Goal: Task Accomplishment & Management: Manage account settings

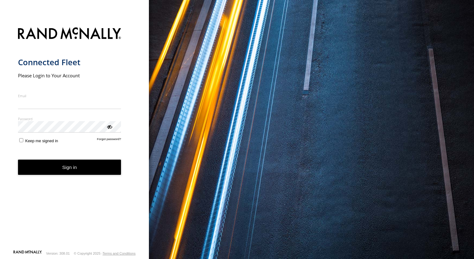
click at [52, 108] on input "Email" at bounding box center [69, 103] width 103 height 11
type input "**********"
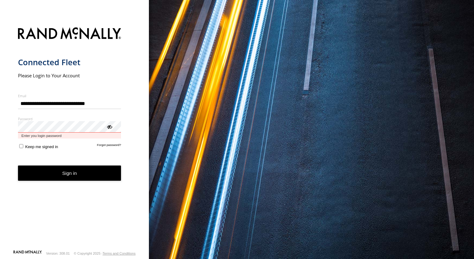
click at [18, 165] on button "Sign in" at bounding box center [69, 172] width 103 height 15
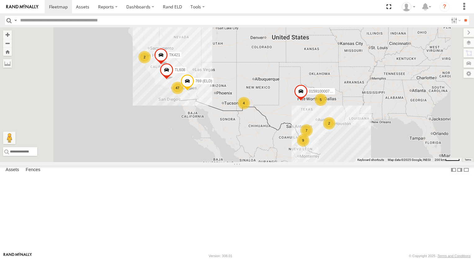
click at [66, 18] on input "text" at bounding box center [233, 20] width 430 height 9
type input "*****"
click at [465, 20] on input "**" at bounding box center [465, 20] width 7 height 9
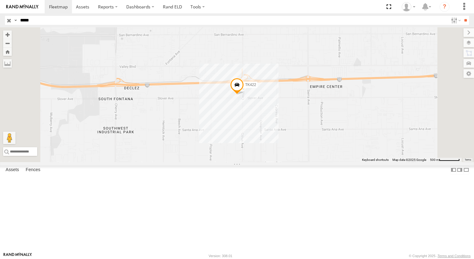
click at [244, 95] on span at bounding box center [237, 86] width 14 height 17
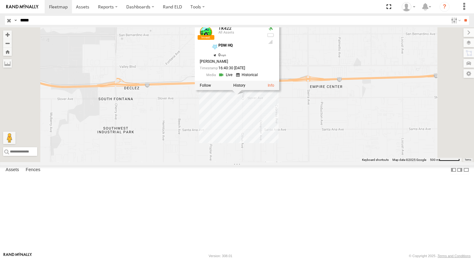
click at [234, 78] on link at bounding box center [226, 75] width 16 height 6
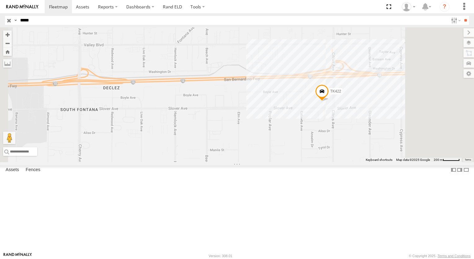
drag, startPoint x: 316, startPoint y: 177, endPoint x: 269, endPoint y: 151, distance: 53.6
click at [300, 162] on div "TK422" at bounding box center [237, 94] width 474 height 135
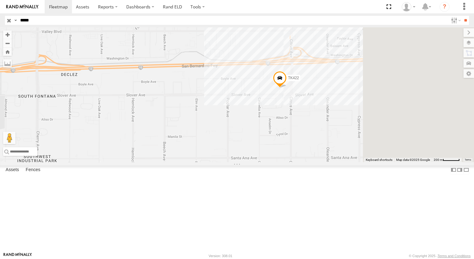
click at [255, 132] on div "TK422" at bounding box center [237, 94] width 474 height 135
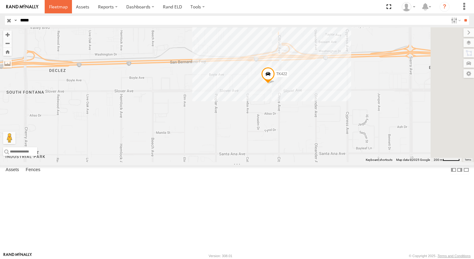
click at [53, 5] on span at bounding box center [58, 7] width 19 height 6
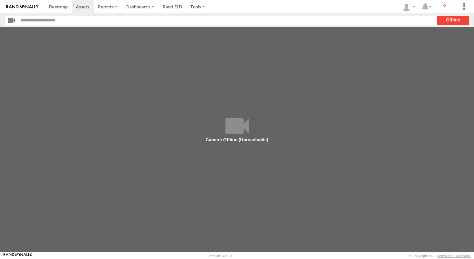
click at [189, 63] on main at bounding box center [237, 139] width 474 height 225
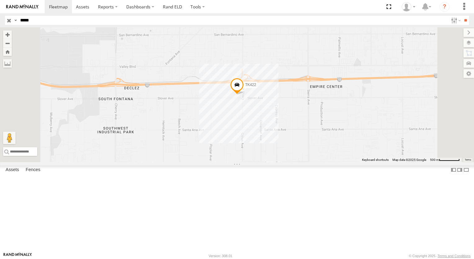
click at [8, 21] on input "button" at bounding box center [9, 20] width 8 height 9
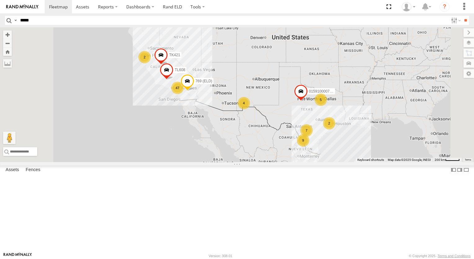
click at [250, 109] on div "4" at bounding box center [244, 103] width 12 height 12
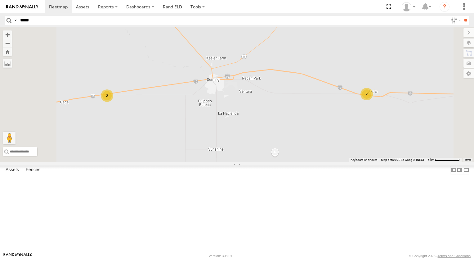
click at [113, 102] on div "2" at bounding box center [107, 95] width 12 height 12
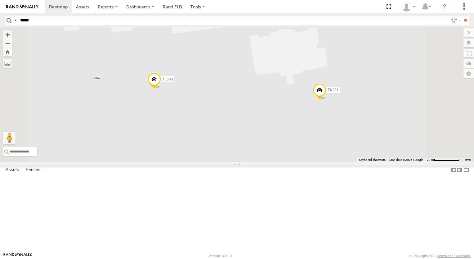
click at [326, 100] on span at bounding box center [320, 91] width 14 height 17
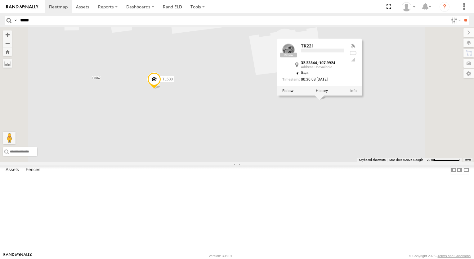
click at [362, 96] on div at bounding box center [319, 90] width 84 height 9
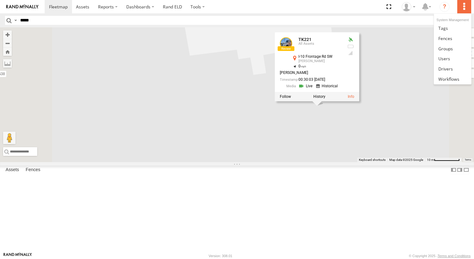
click at [464, 6] on label at bounding box center [464, 6] width 14 height 13
click at [447, 68] on span at bounding box center [445, 69] width 15 height 6
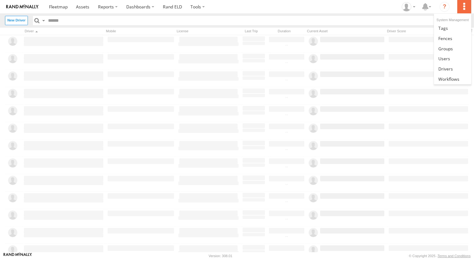
click at [464, 7] on label at bounding box center [464, 6] width 14 height 13
click at [447, 68] on span at bounding box center [445, 69] width 15 height 6
click at [54, 5] on span at bounding box center [58, 7] width 19 height 6
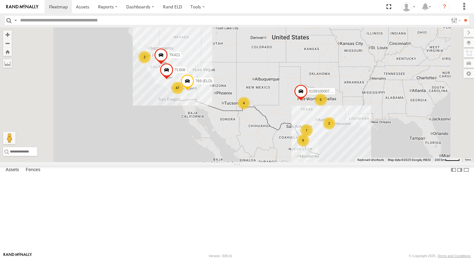
click at [250, 109] on div "4" at bounding box center [244, 103] width 12 height 12
click at [320, 149] on div "7 47 2 5 2 4 9 015910000779481 769 (ELD) TL608 TK421" at bounding box center [237, 94] width 474 height 135
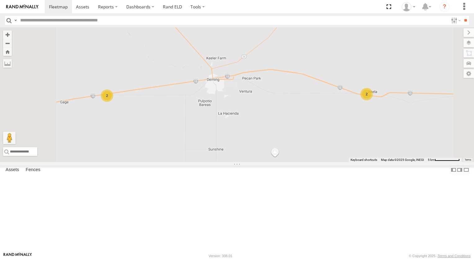
click at [373, 100] on div "2" at bounding box center [366, 94] width 12 height 12
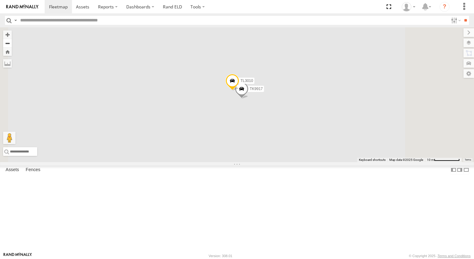
click at [12, 42] on button "Zoom out" at bounding box center [7, 43] width 9 height 9
click at [12, 44] on button "Zoom out" at bounding box center [7, 43] width 9 height 9
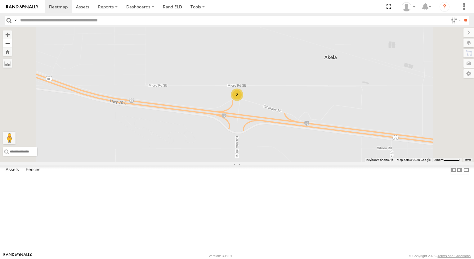
click at [12, 44] on button "Zoom out" at bounding box center [7, 43] width 9 height 9
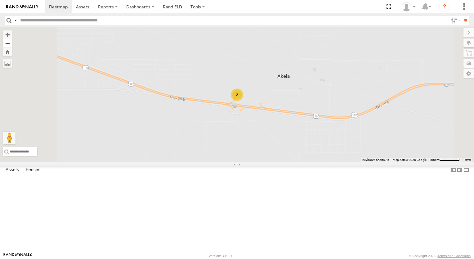
click at [12, 44] on button "Zoom out" at bounding box center [7, 43] width 9 height 9
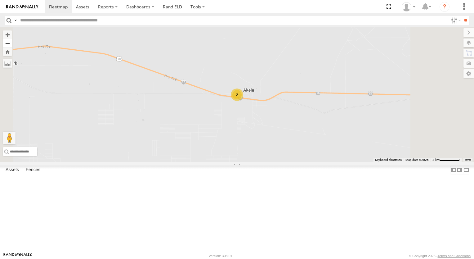
click at [12, 44] on button "Zoom out" at bounding box center [7, 43] width 9 height 9
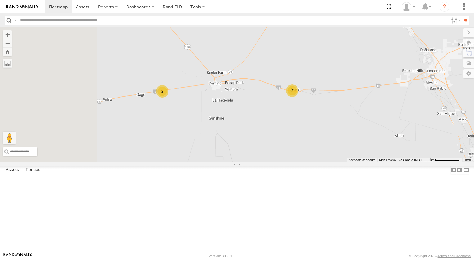
drag, startPoint x: 244, startPoint y: 79, endPoint x: 298, endPoint y: 75, distance: 53.5
click at [298, 75] on div "015910000779481 769 (ELD) TL608 TK421 2 2" at bounding box center [237, 94] width 474 height 135
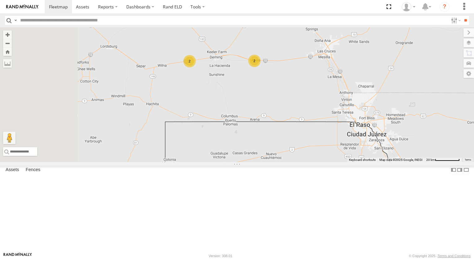
click at [196, 67] on div "2" at bounding box center [189, 61] width 12 height 12
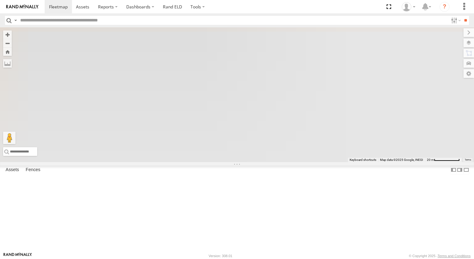
click at [269, 107] on div "015910000779481 769 (ELD) TL608 TK421" at bounding box center [237, 94] width 474 height 135
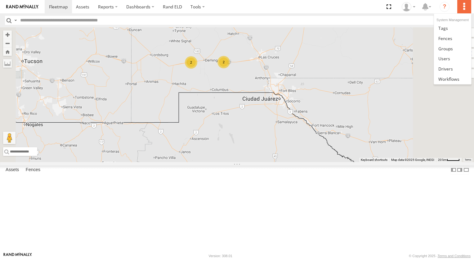
click at [465, 8] on label at bounding box center [464, 6] width 14 height 13
click at [445, 69] on span at bounding box center [445, 69] width 15 height 6
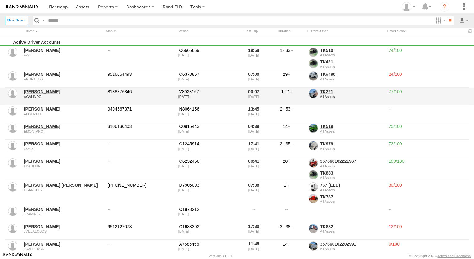
click at [28, 95] on div "AGALINDO" at bounding box center [63, 97] width 79 height 4
drag, startPoint x: 28, startPoint y: 95, endPoint x: 12, endPoint y: 93, distance: 16.0
click at [12, 93] on div at bounding box center [12, 93] width 9 height 9
click at [54, 90] on link "[PERSON_NAME]" at bounding box center [63, 92] width 79 height 6
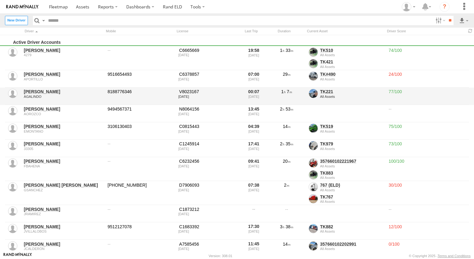
click at [54, 90] on link "[PERSON_NAME]" at bounding box center [63, 92] width 79 height 6
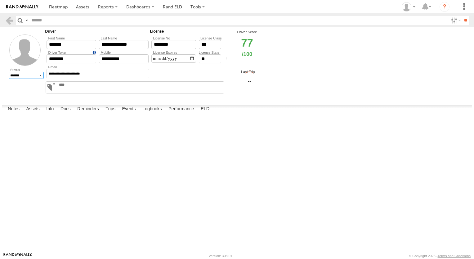
click at [40, 76] on select "******* ******** ******" at bounding box center [26, 75] width 35 height 7
click at [38, 76] on select "******* ******** ******" at bounding box center [26, 75] width 35 height 7
select select "*"
click at [9, 72] on select "******* ******** ******" at bounding box center [26, 75] width 35 height 7
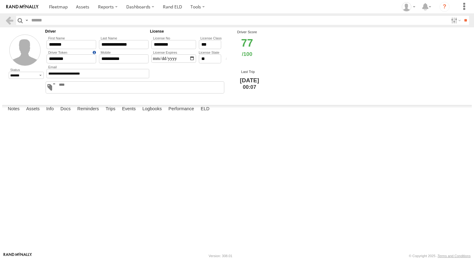
click at [0, 0] on label at bounding box center [0, 0] width 0 height 0
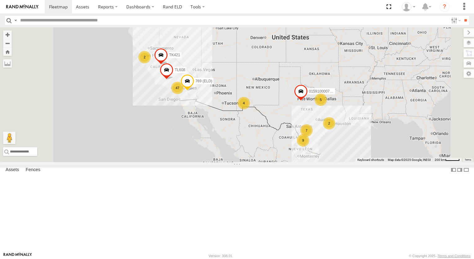
click at [250, 109] on div "4" at bounding box center [244, 103] width 12 height 12
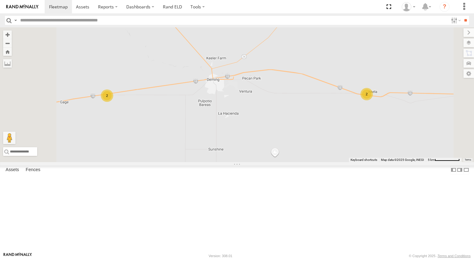
click at [113, 102] on div "2" at bounding box center [107, 95] width 12 height 12
click at [186, 143] on div "015910000779481 769 (ELD) TL608 TK421 2 2" at bounding box center [237, 94] width 474 height 135
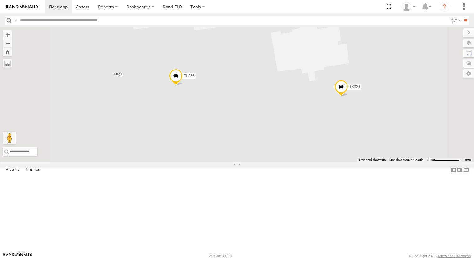
click at [348, 97] on span at bounding box center [341, 88] width 14 height 17
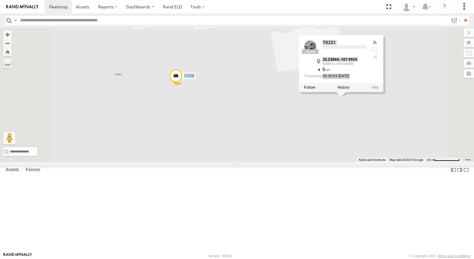
click at [383, 92] on div "TK221 32.23844 , -107.9924 0 00:30:03 [DATE]" at bounding box center [341, 63] width 84 height 56
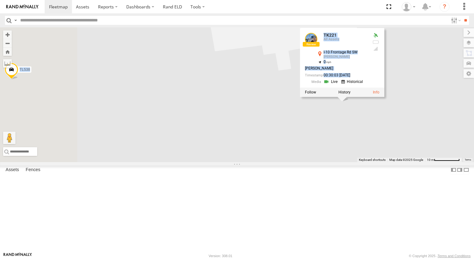
click at [384, 97] on div at bounding box center [342, 91] width 84 height 9
click at [379, 94] on link at bounding box center [376, 92] width 7 height 4
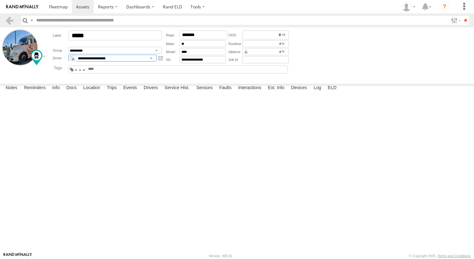
click at [151, 58] on select "**********" at bounding box center [112, 58] width 88 height 7
select select "*****"
click at [68, 55] on select "**********" at bounding box center [112, 58] width 88 height 7
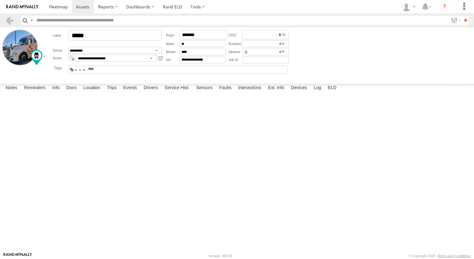
click at [0, 0] on link "[DATE] SE LE REMPLAZO DEL CABLE DE [PERSON_NAME]" at bounding box center [0, 0] width 0 height 0
click at [0, 0] on button "Save" at bounding box center [0, 0] width 0 height 0
type textarea "**********"
click at [0, 0] on button "Save" at bounding box center [0, 0] width 0 height 0
click at [54, 4] on span at bounding box center [58, 7] width 19 height 6
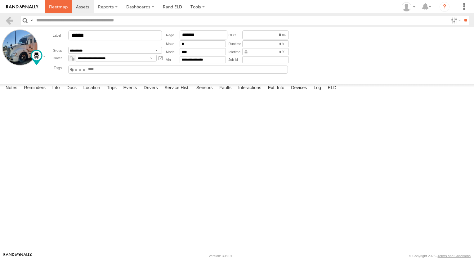
click at [54, 4] on span at bounding box center [58, 7] width 19 height 6
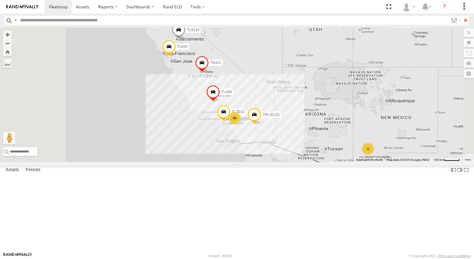
drag, startPoint x: 220, startPoint y: 164, endPoint x: 205, endPoint y: 160, distance: 16.0
click at [215, 162] on div "015910000779481 46 TL844 4 769 (ELD) TL9116 TL608 TK421 TL3013" at bounding box center [237, 94] width 474 height 135
drag, startPoint x: 205, startPoint y: 160, endPoint x: 200, endPoint y: 158, distance: 5.4
click at [200, 158] on div "015910000779481 46 TL844 4 769 (ELD) TL9116 TL608 TK421 TL3013" at bounding box center [237, 94] width 474 height 135
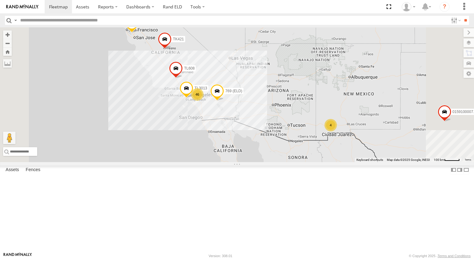
drag, startPoint x: 197, startPoint y: 157, endPoint x: 172, endPoint y: 120, distance: 44.1
click at [172, 120] on div "015910000779481 46 TL844 4 769 (ELD) TL9116 TL608 TK421 TL3013" at bounding box center [237, 94] width 474 height 135
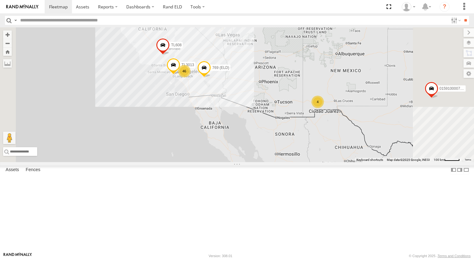
click at [172, 120] on div "015910000779481 46 TL844 4 769 (ELD) TL9116 TL608 TK421 TL3013" at bounding box center [237, 94] width 474 height 135
